Goal: Task Accomplishment & Management: Manage account settings

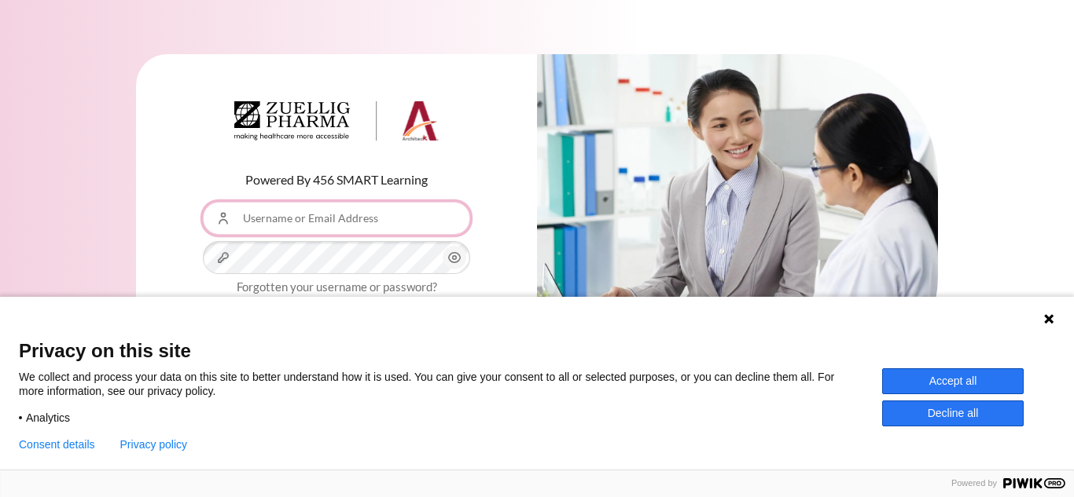
click at [331, 217] on input "Username or Email Address" at bounding box center [336, 218] width 267 height 33
type input "[EMAIL_ADDRESS][DOMAIN_NAME]"
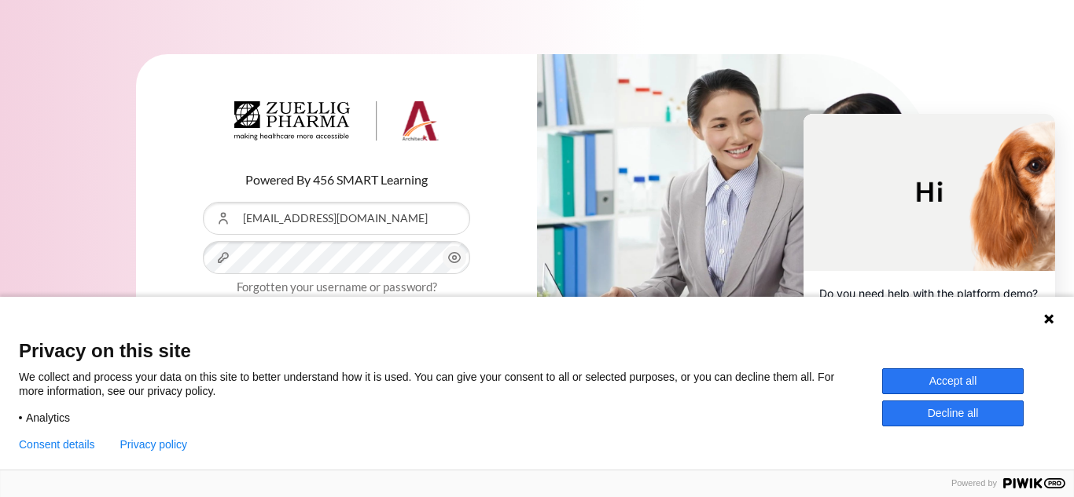
click at [1050, 313] on icon at bounding box center [1048, 319] width 13 height 13
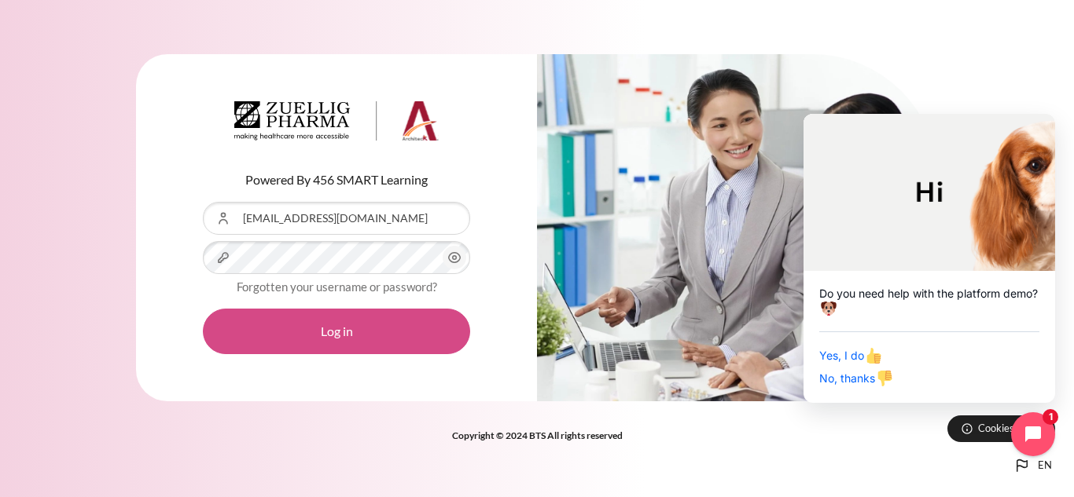
click at [395, 310] on button "Log in" at bounding box center [336, 332] width 267 height 46
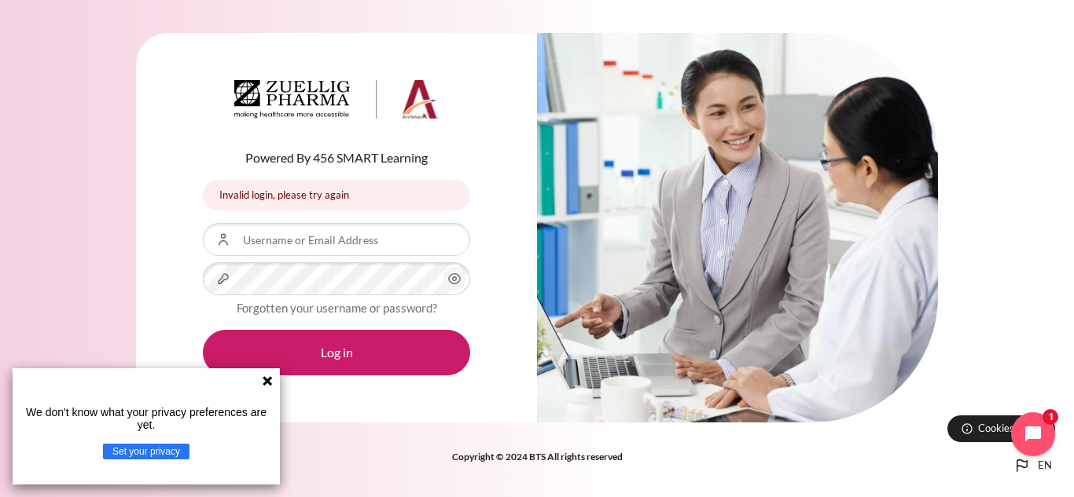
click at [266, 373] on div "We don't know what your privacy preferences are yet. Set your privacy" at bounding box center [146, 427] width 267 height 116
click at [268, 373] on div "We don't know what your privacy preferences are yet. Set your privacy" at bounding box center [146, 427] width 267 height 116
click at [268, 380] on icon at bounding box center [266, 380] width 9 height 9
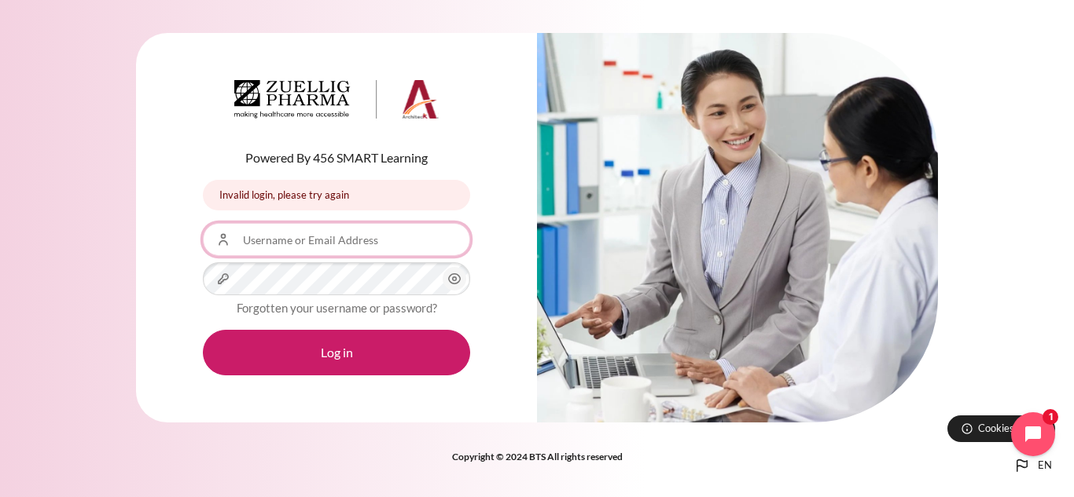
click at [278, 242] on input "Username or Email Address" at bounding box center [336, 239] width 267 height 33
type input "[EMAIL_ADDRESS][DOMAIN_NAME]"
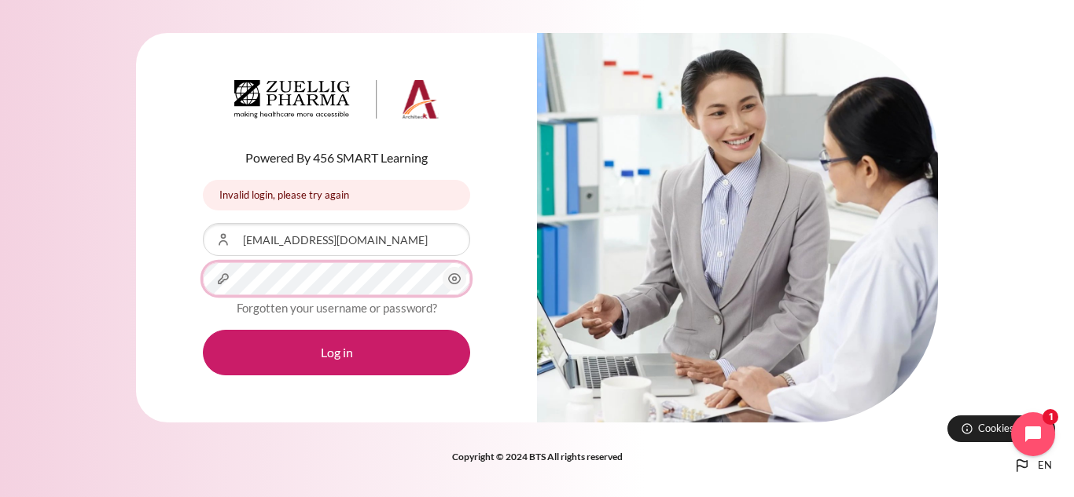
click at [203, 330] on button "Log in" at bounding box center [336, 353] width 267 height 46
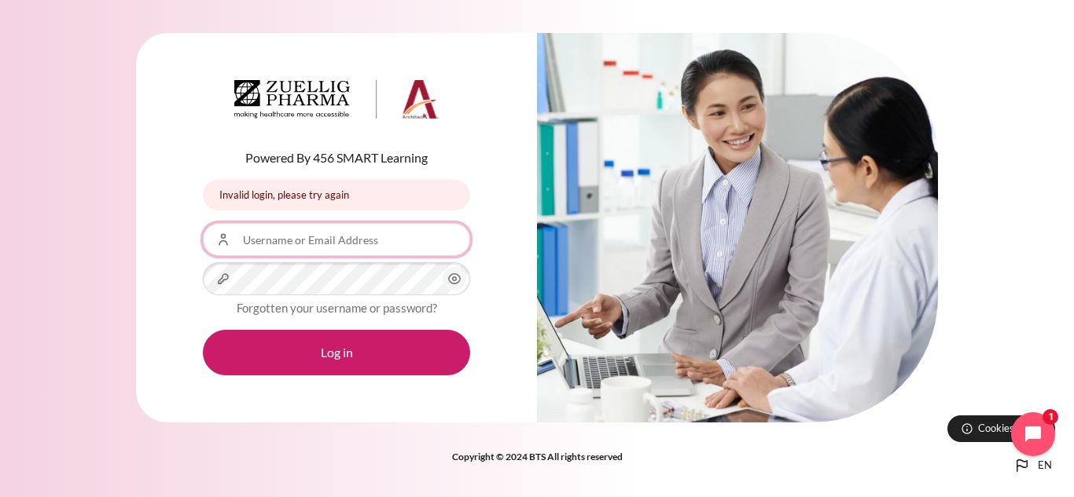
click at [347, 243] on input "Username or Email Address" at bounding box center [336, 239] width 267 height 33
type input "[EMAIL_ADDRESS][DOMAIN_NAME]"
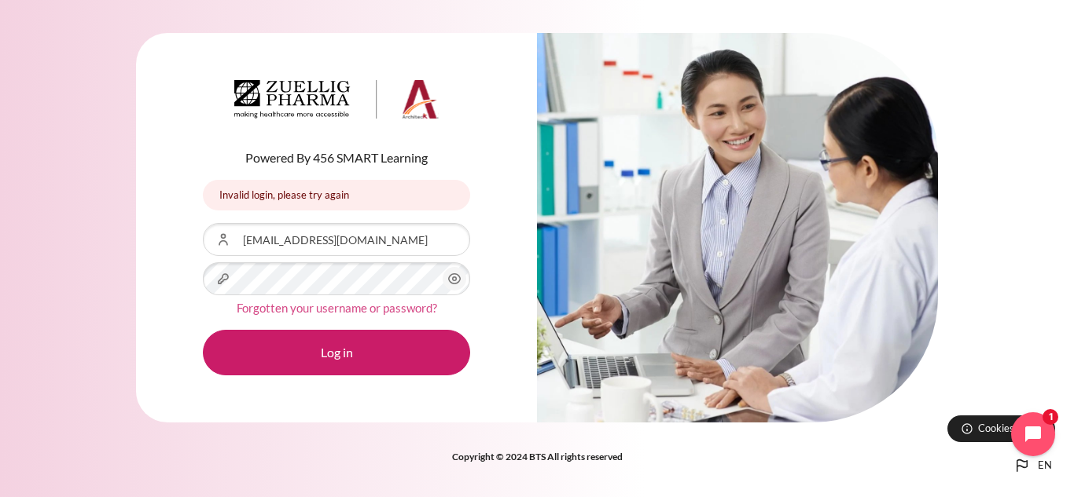
click at [362, 303] on link "Forgotten your username or password?" at bounding box center [337, 308] width 200 height 14
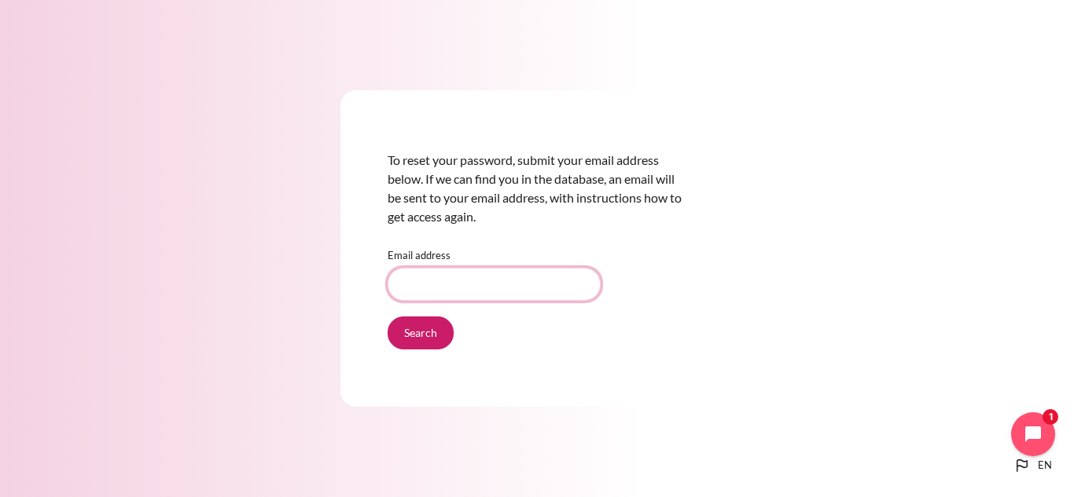
click at [473, 273] on input "Email address" at bounding box center [493, 284] width 213 height 33
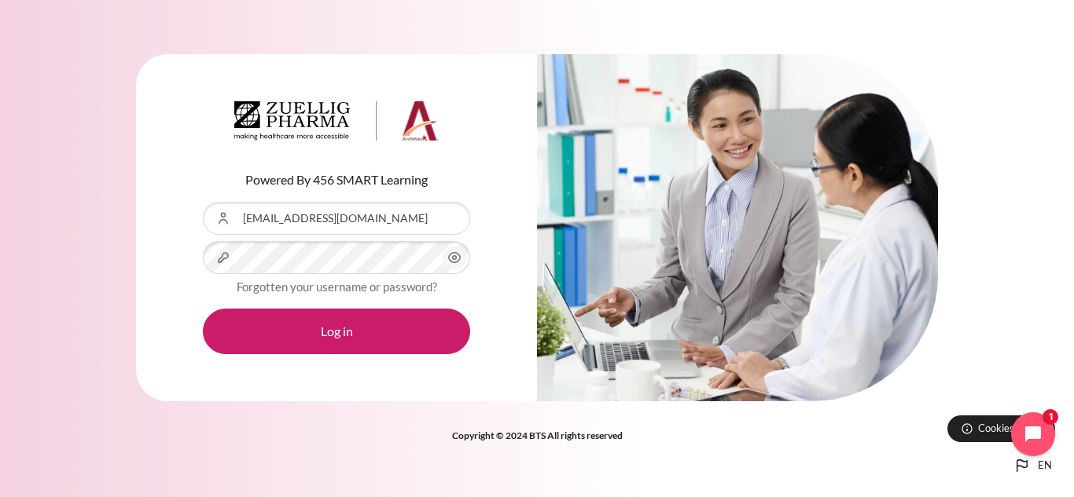
click at [450, 262] on icon "Content" at bounding box center [454, 257] width 19 height 19
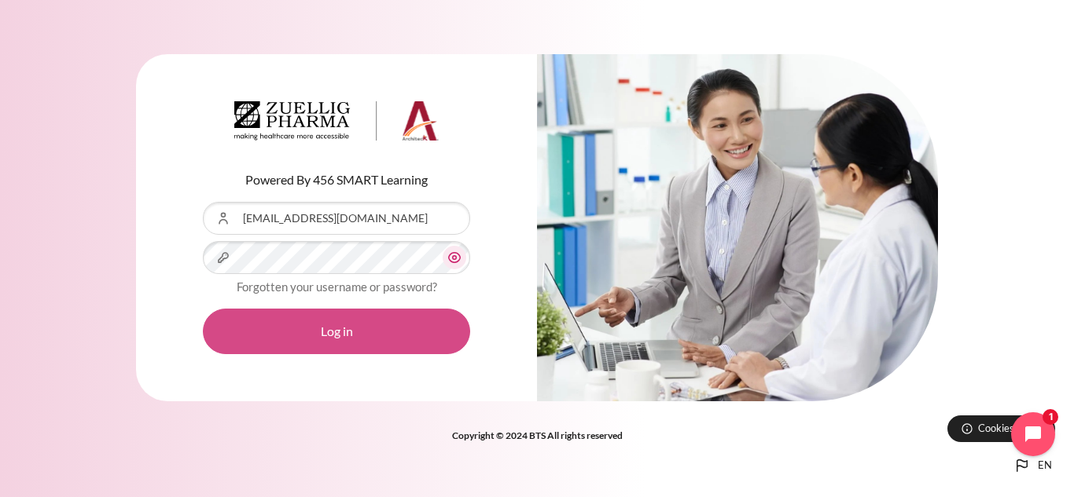
click at [397, 320] on button "Log in" at bounding box center [336, 332] width 267 height 46
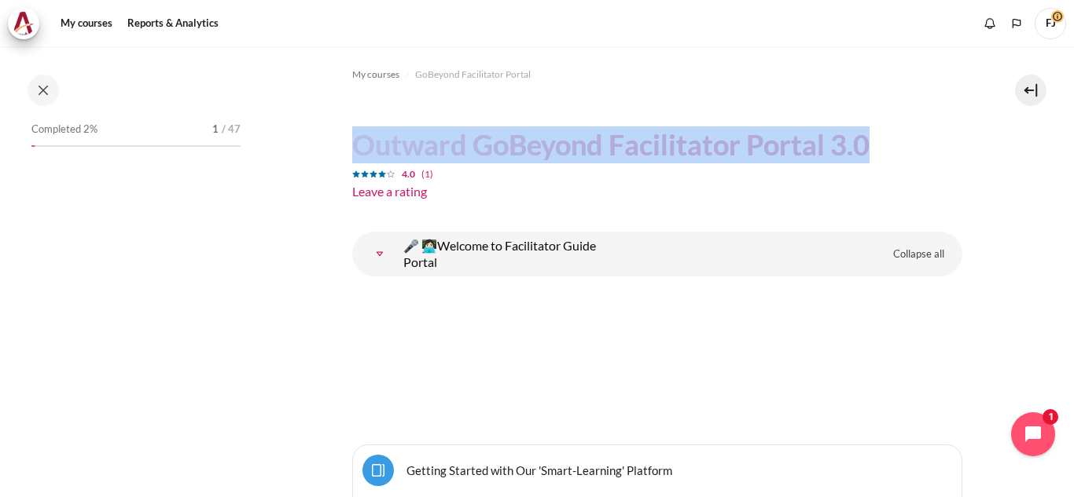
drag, startPoint x: 356, startPoint y: 156, endPoint x: 867, endPoint y: 141, distance: 511.0
click at [867, 141] on h1 "Outward GoBeyond Facilitator Portal 3.0" at bounding box center [610, 145] width 517 height 37
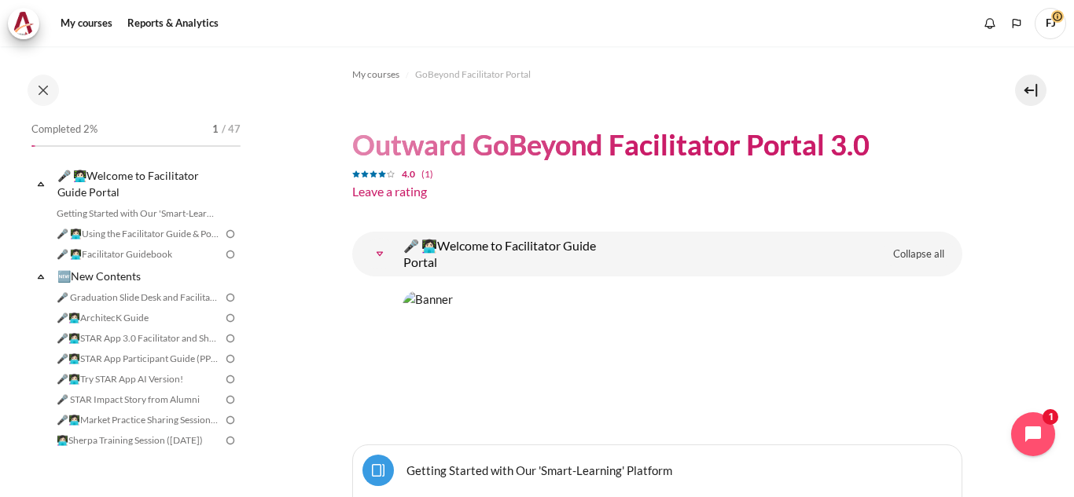
click at [1057, 30] on span "FJ" at bounding box center [1049, 23] width 31 height 31
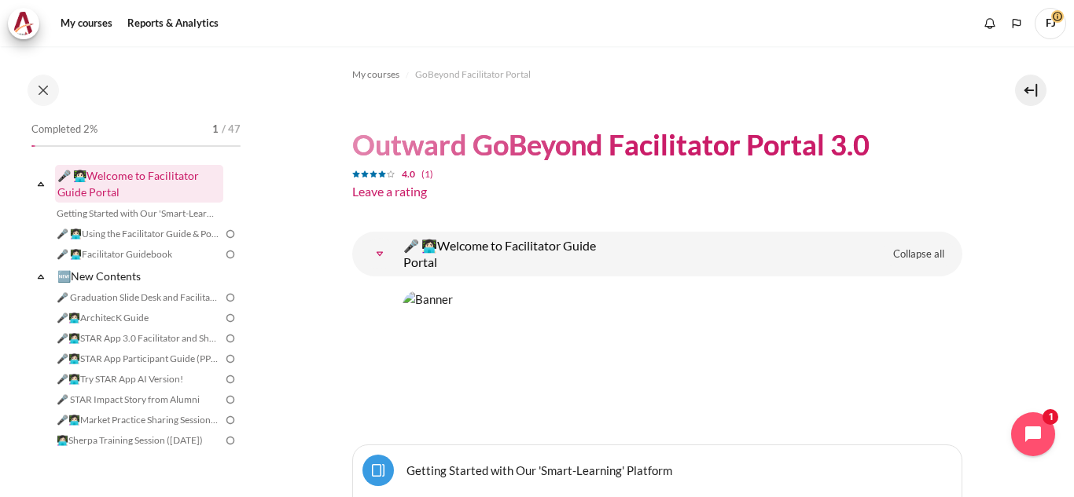
click at [135, 188] on link "🎤 👩🏻‍💻Welcome to Facilitator Guide Portal" at bounding box center [139, 184] width 168 height 38
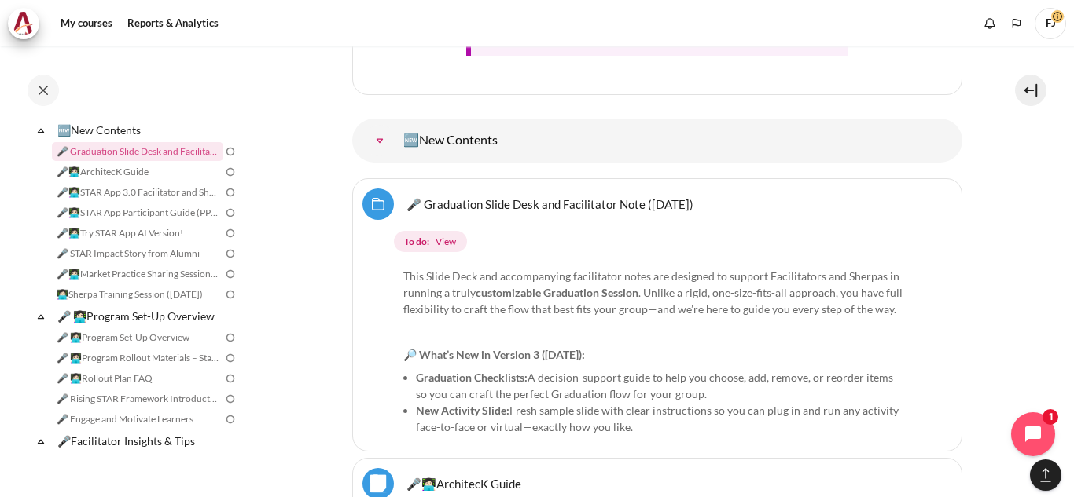
scroll to position [1543, 0]
